Goal: Task Accomplishment & Management: Use online tool/utility

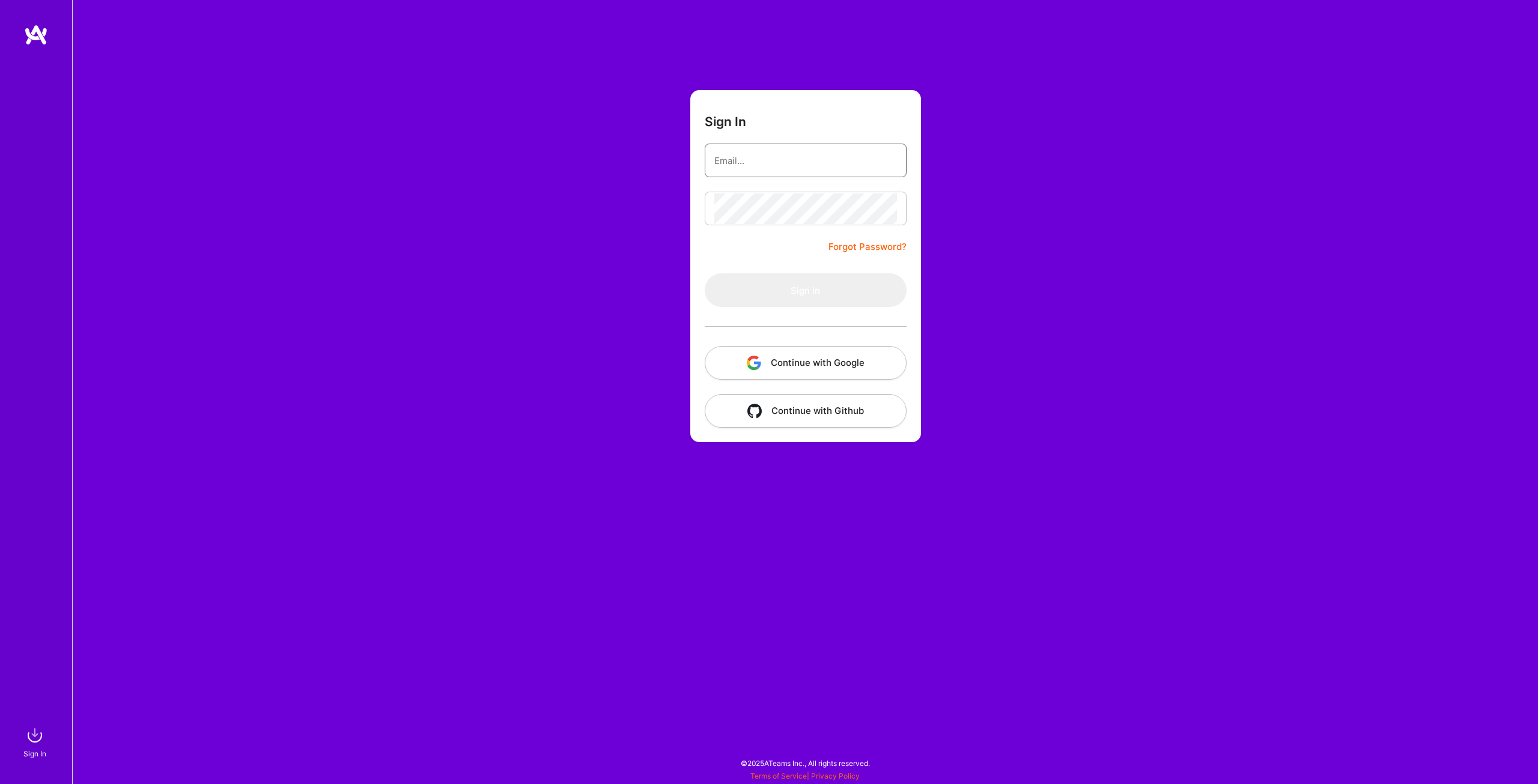
type input "[EMAIL_ADDRESS][DOMAIN_NAME]"
click at [792, 367] on button "Continue with Google" at bounding box center [806, 362] width 202 height 34
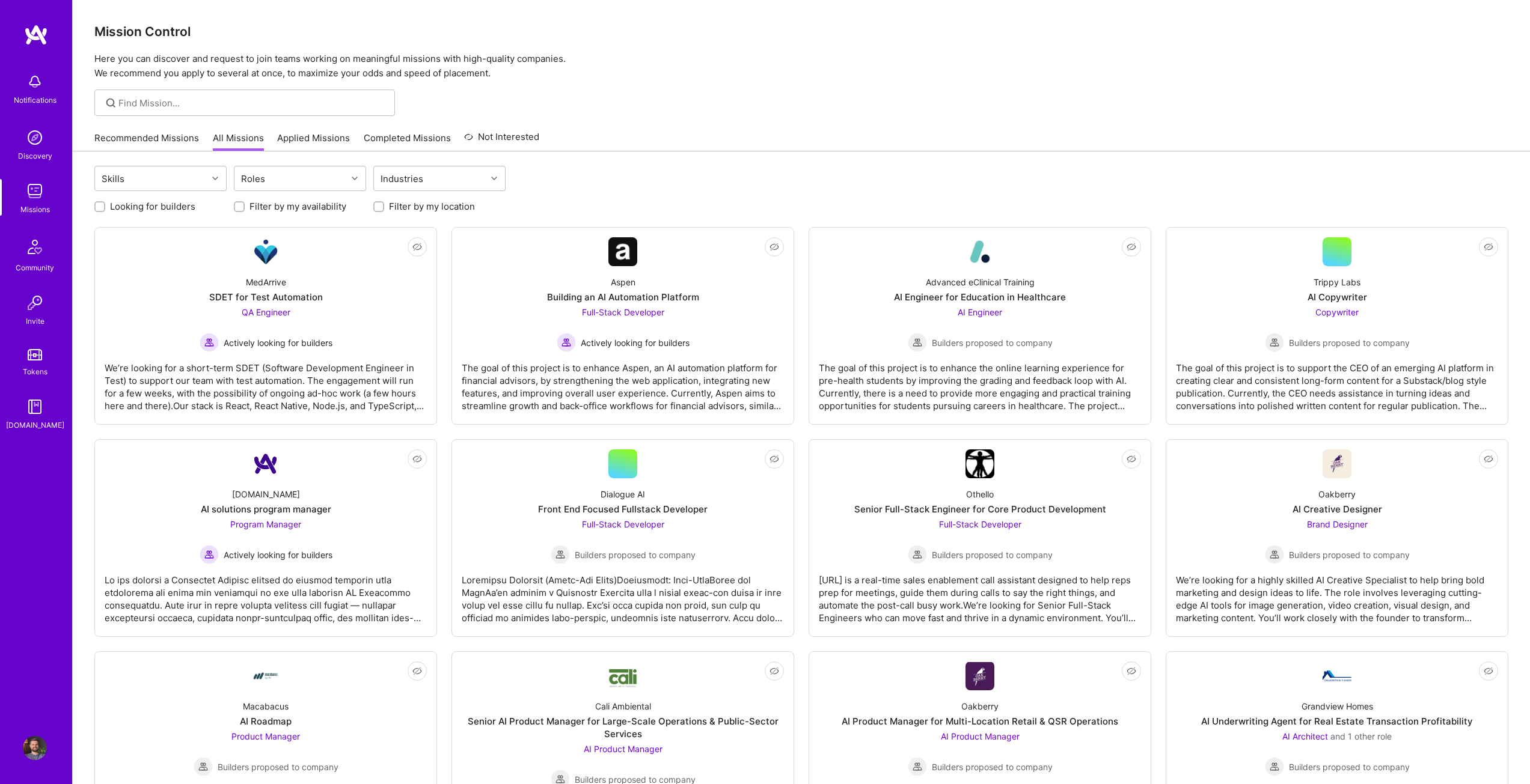
click at [97, 204] on input "Looking for builders" at bounding box center [101, 207] width 9 height 9
checkbox input "true"
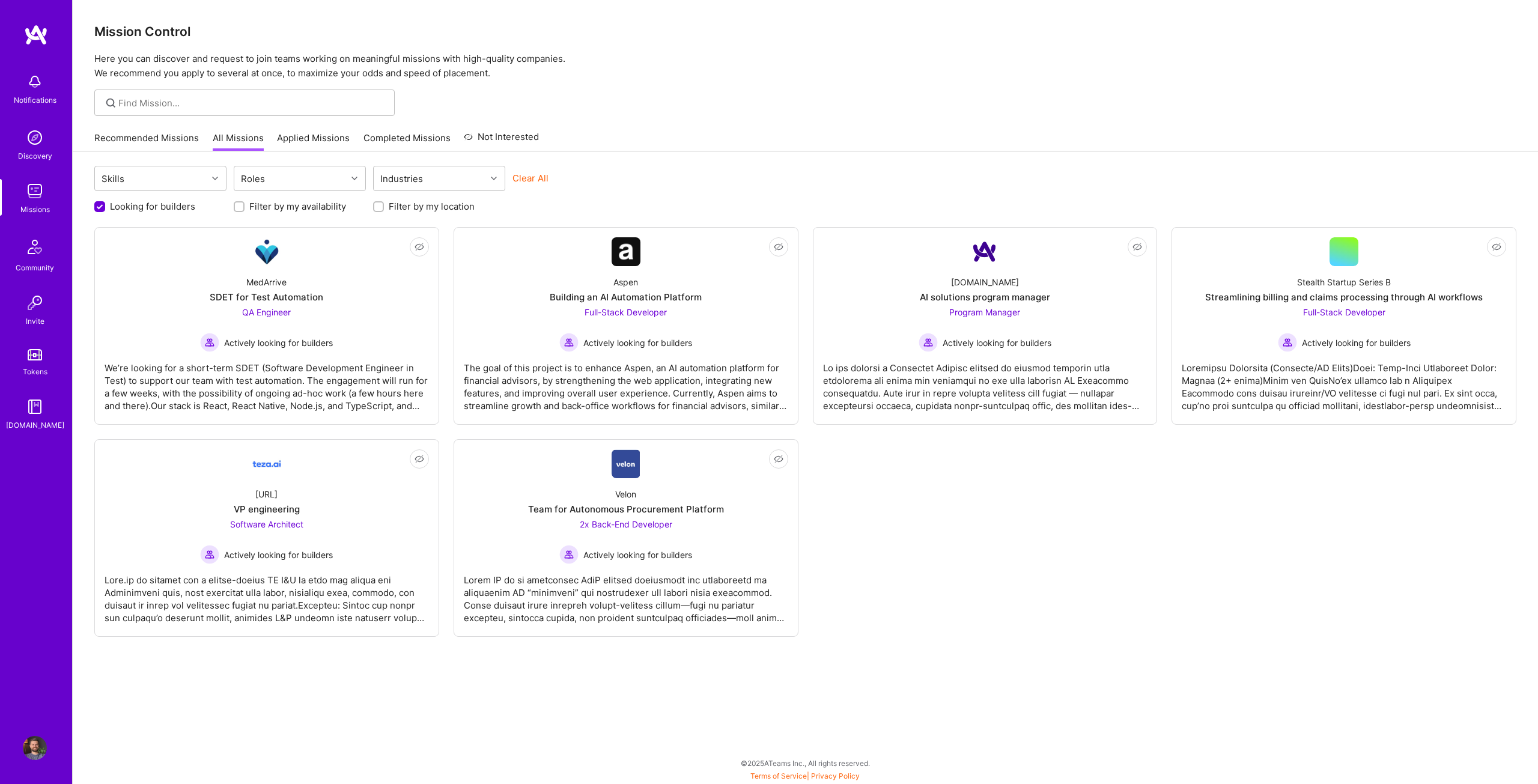
click at [380, 204] on input "Filter by my location" at bounding box center [380, 207] width 9 height 9
checkbox input "true"
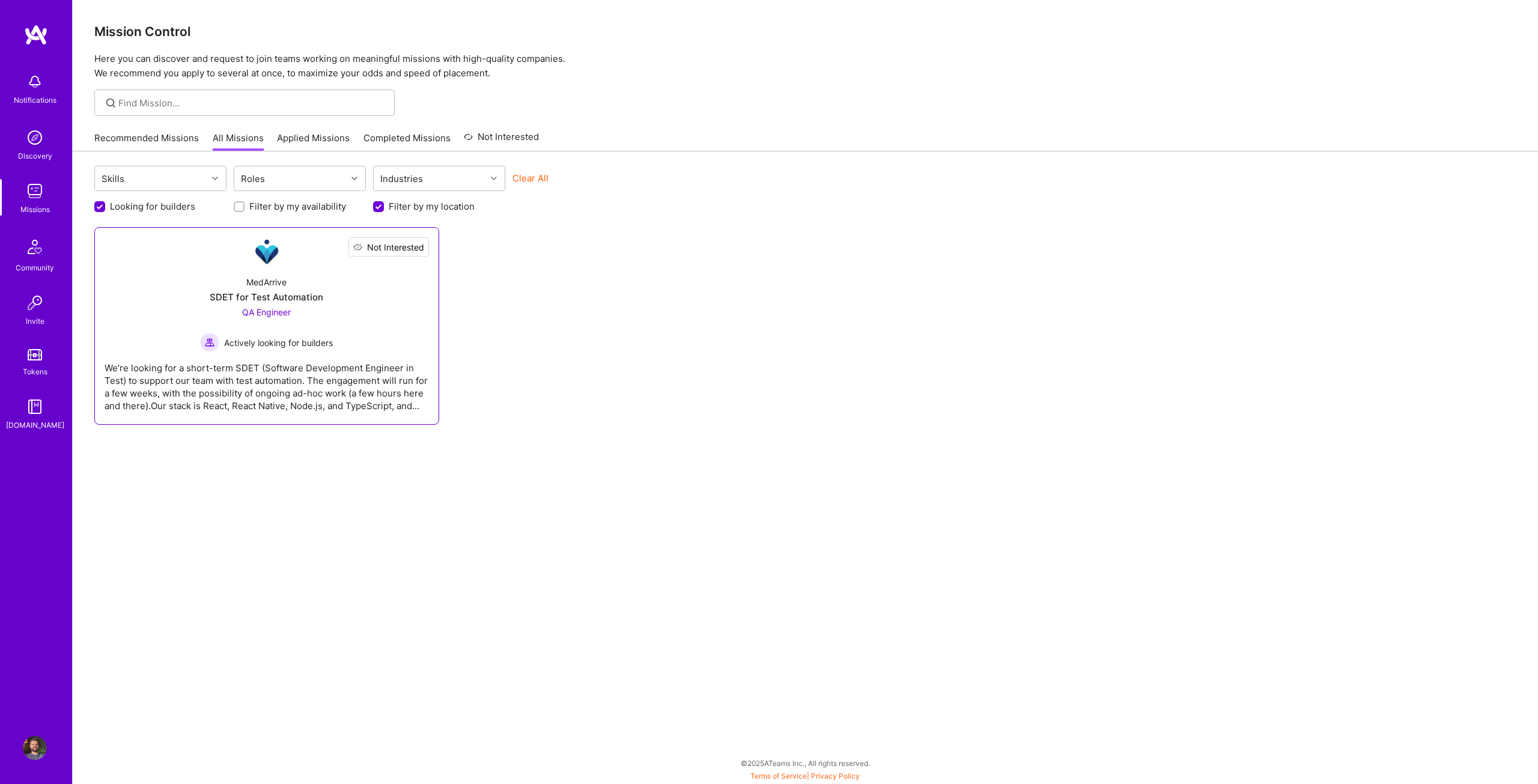
click at [415, 246] on span "Not Interested" at bounding box center [396, 247] width 57 height 13
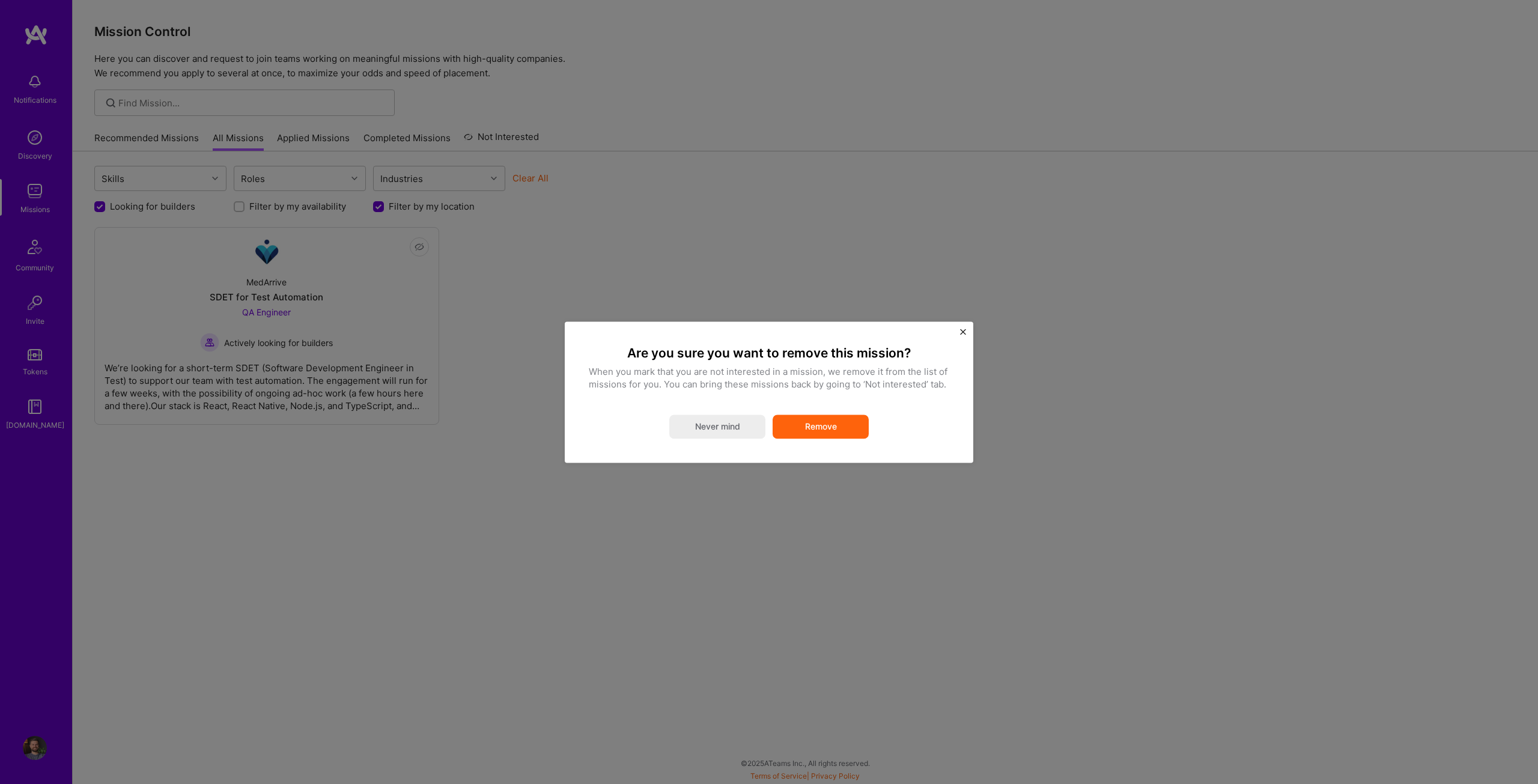
click at [797, 421] on button "Remove" at bounding box center [821, 427] width 96 height 24
